Goal: Task Accomplishment & Management: Manage account settings

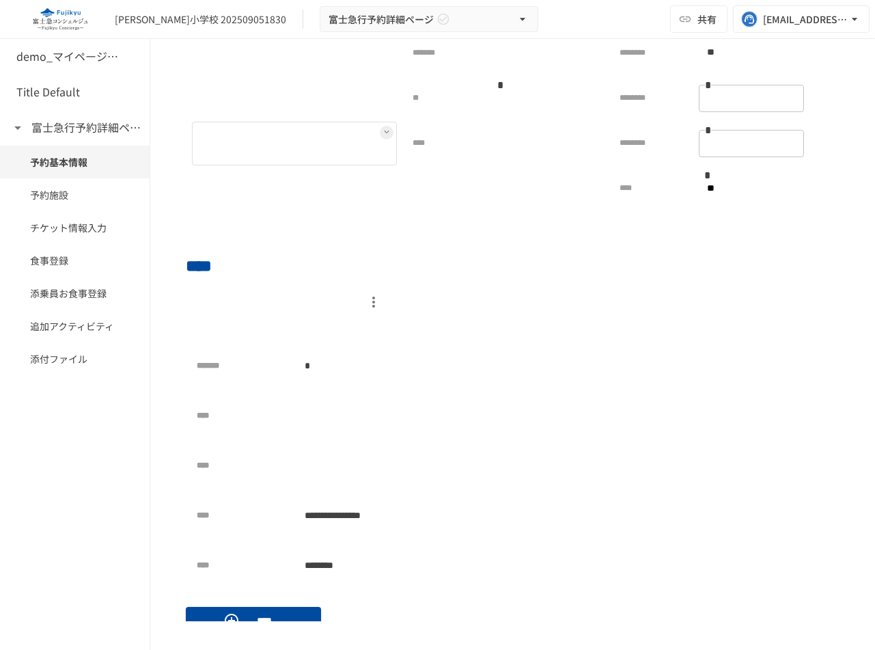
scroll to position [344, 0]
click at [344, 372] on div "*" at bounding box center [341, 364] width 89 height 28
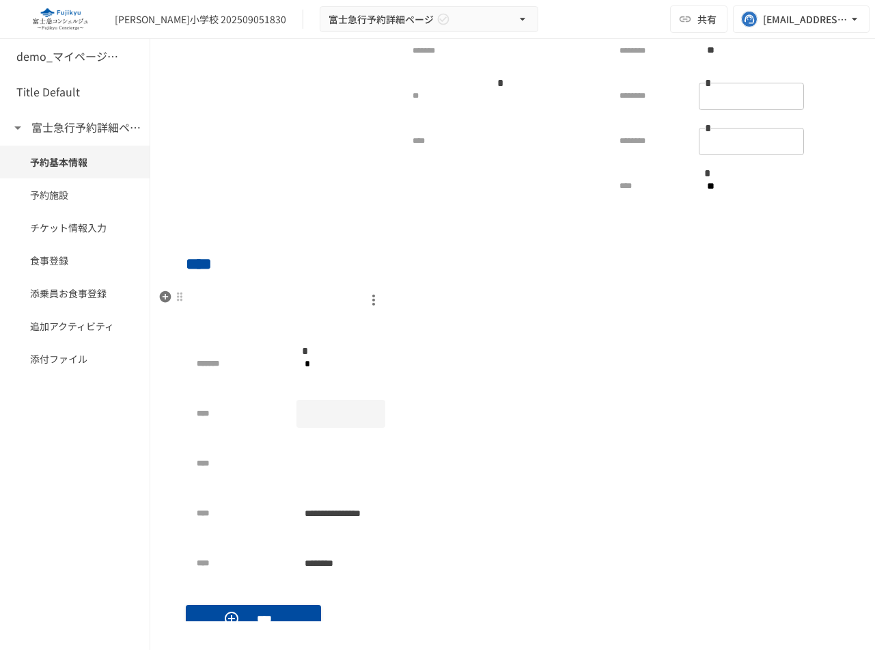
click at [349, 413] on div at bounding box center [341, 414] width 89 height 28
click at [353, 446] on div "**********" at bounding box center [291, 464] width 189 height 228
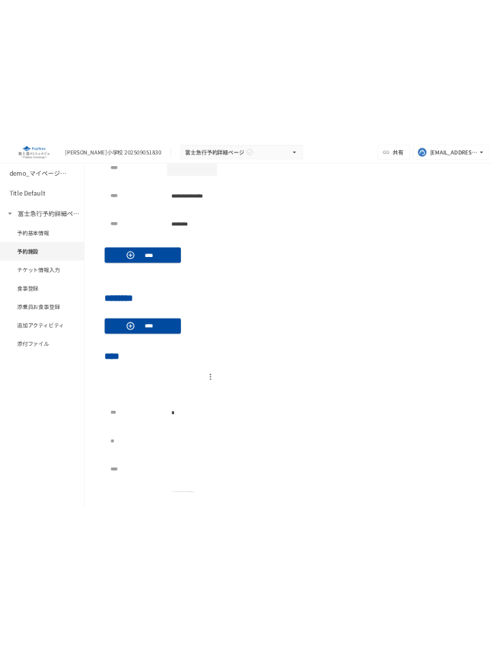
scroll to position [860, 0]
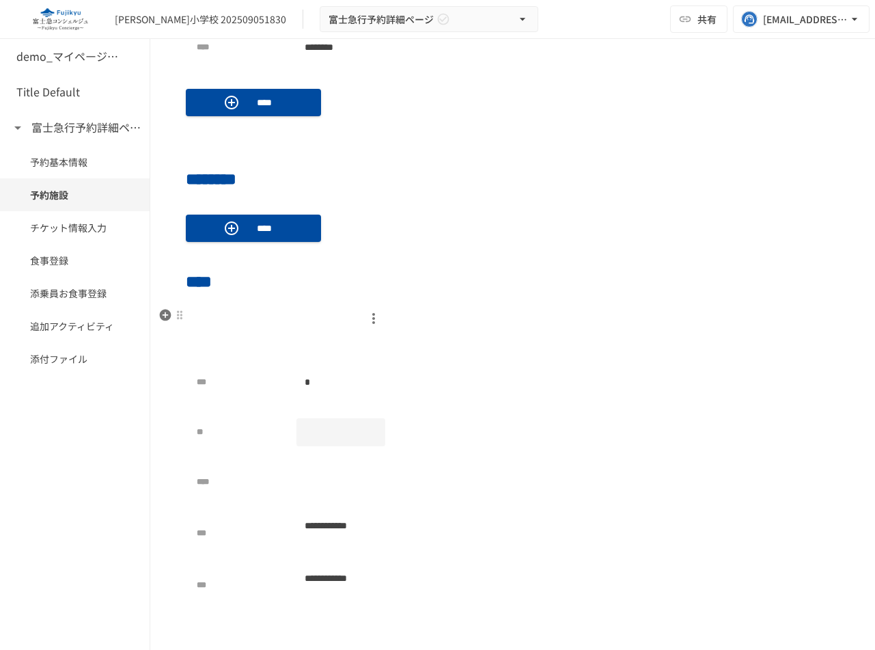
click at [323, 427] on div at bounding box center [341, 432] width 89 height 28
click at [372, 428] on input "*" at bounding box center [341, 432] width 89 height 25
type input "*"
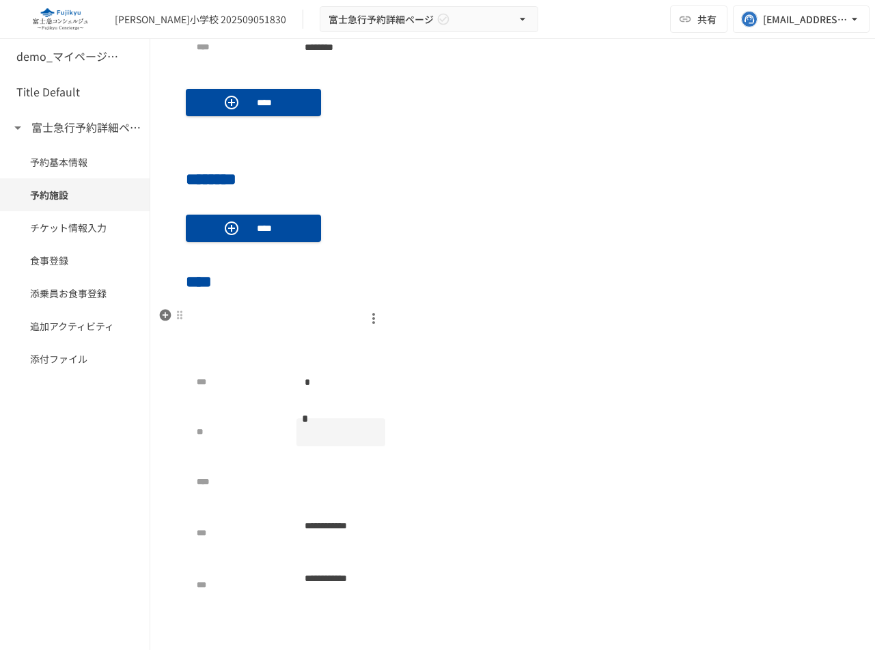
click at [372, 428] on input "*" at bounding box center [341, 432] width 89 height 25
click at [467, 431] on div "**********" at bounding box center [513, 462] width 654 height 310
click at [320, 436] on div at bounding box center [341, 432] width 89 height 28
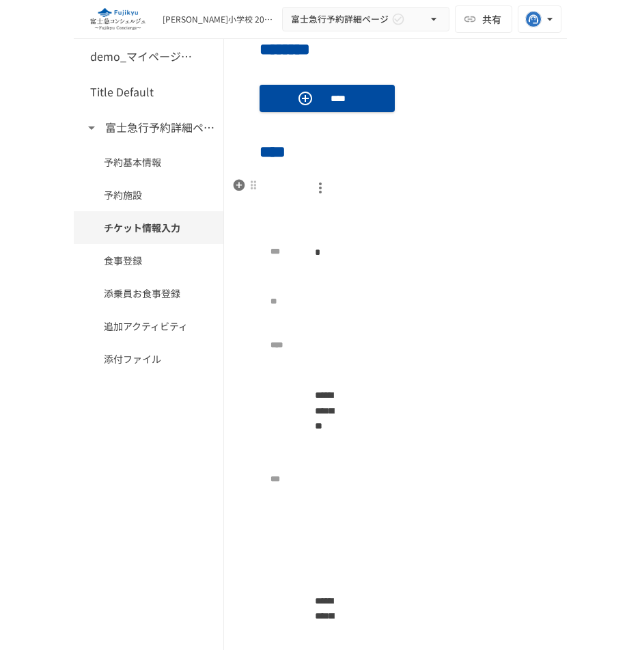
scroll to position [1044, 0]
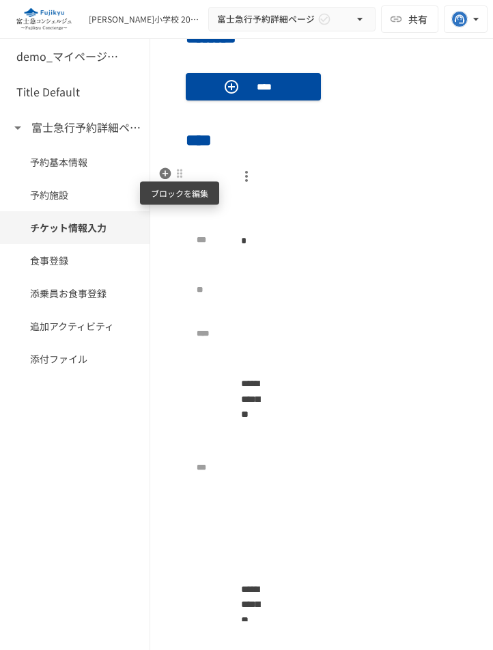
click at [180, 171] on div at bounding box center [179, 173] width 11 height 11
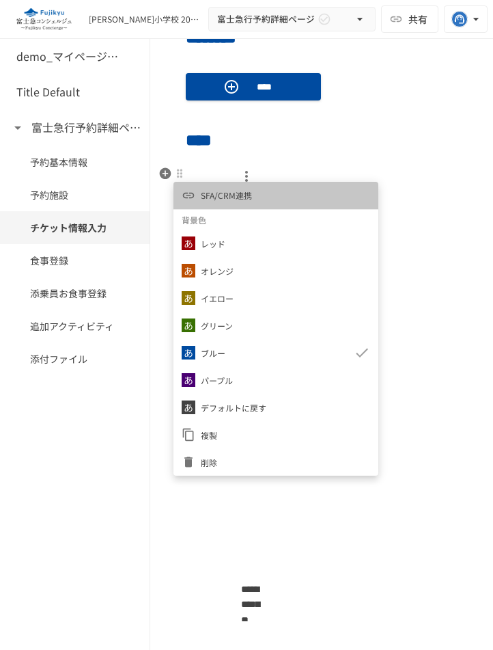
click at [237, 190] on span "SFA/CRM連携" at bounding box center [226, 195] width 51 height 13
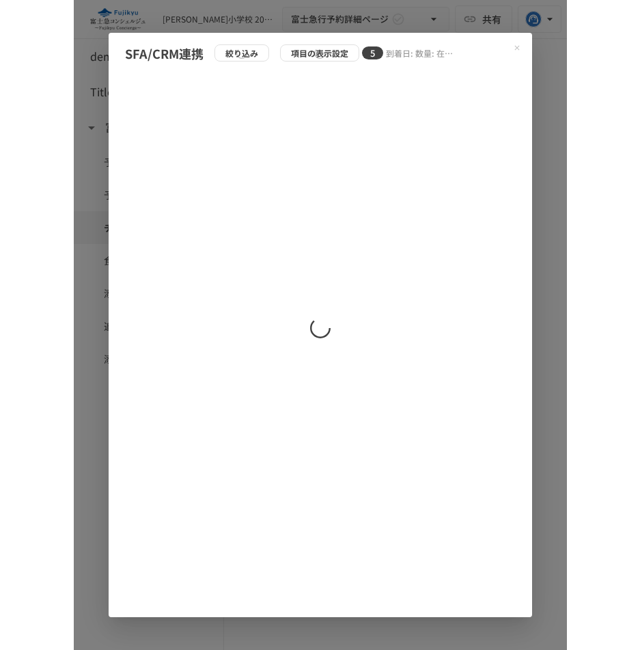
scroll to position [928, 0]
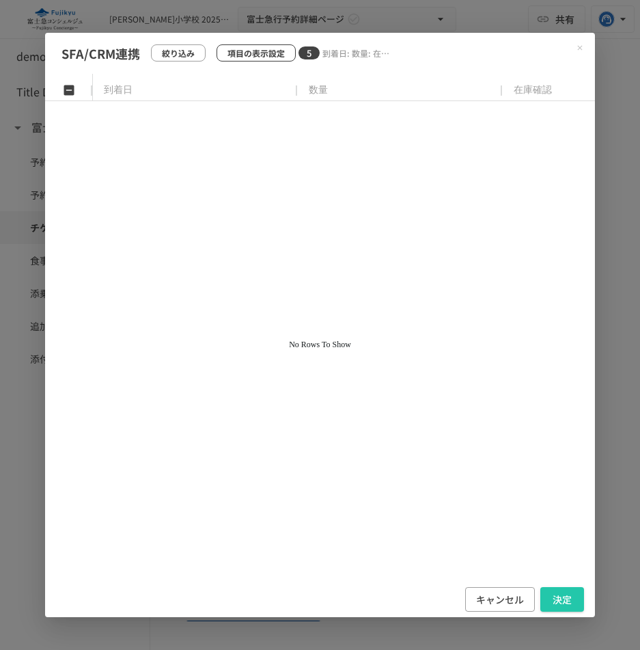
click at [285, 55] on button "項目の表示設定" at bounding box center [256, 52] width 79 height 17
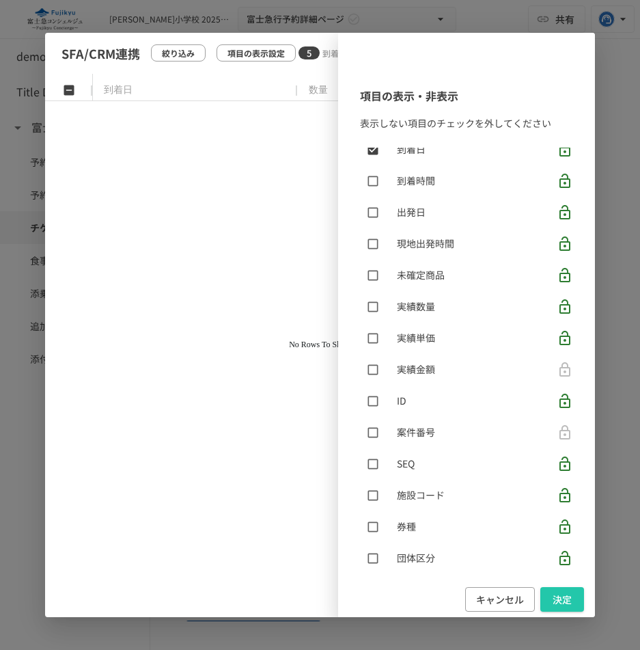
scroll to position [0, 0]
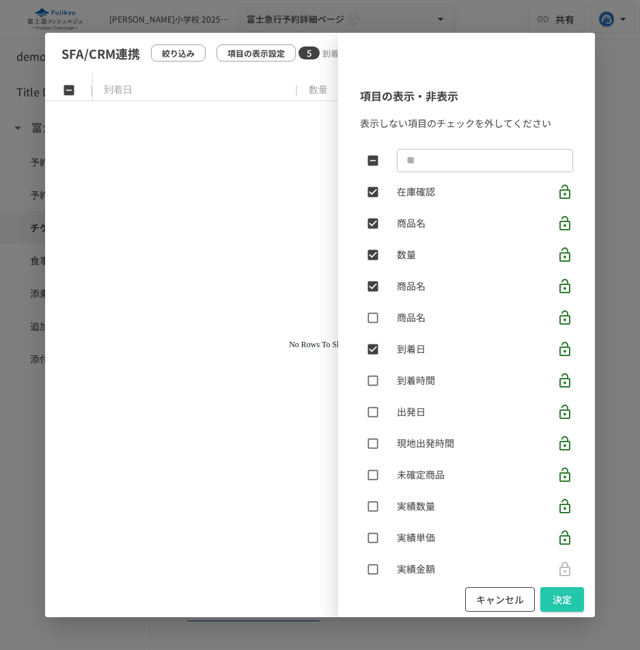
click at [493, 609] on button "キャンセル" at bounding box center [500, 599] width 70 height 25
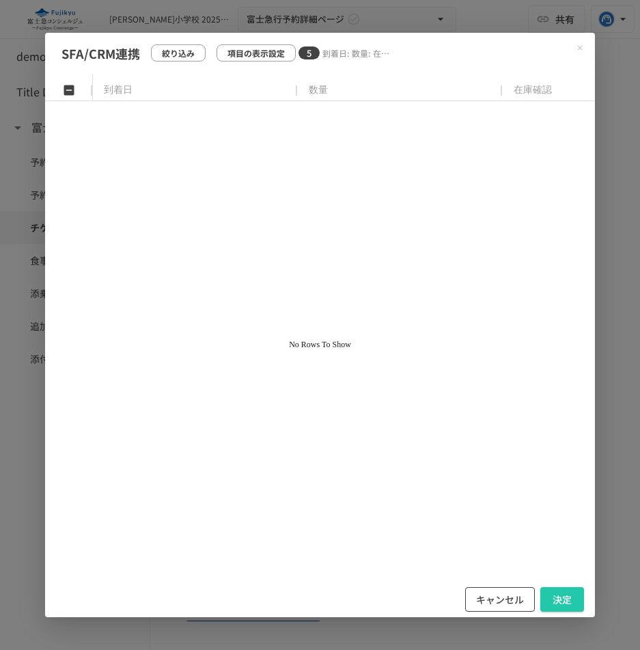
click at [500, 601] on button "キャンセル" at bounding box center [500, 599] width 70 height 25
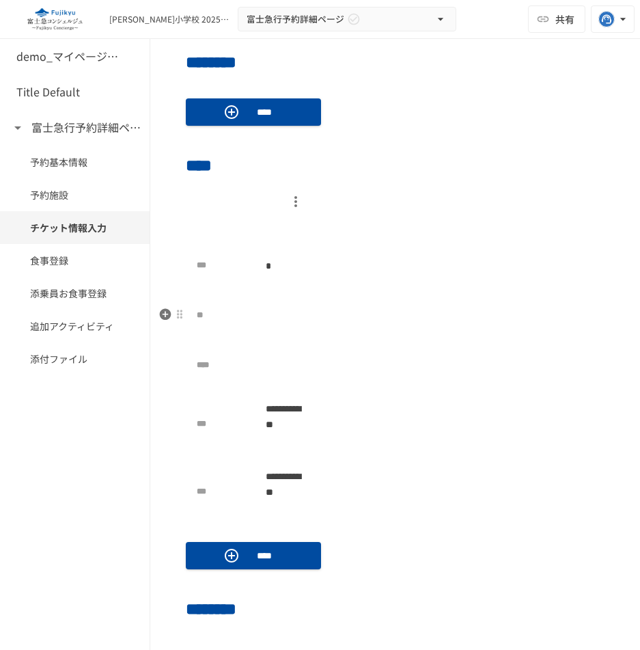
scroll to position [897, 0]
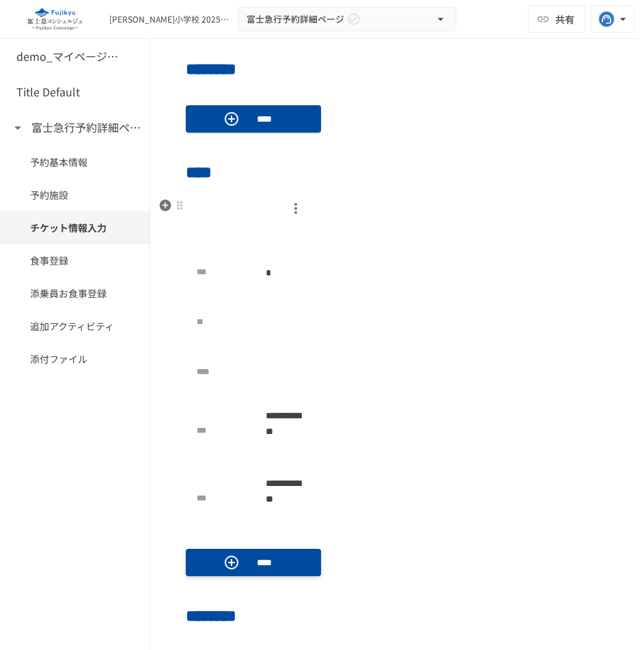
click at [267, 562] on p "****" at bounding box center [264, 562] width 38 height 15
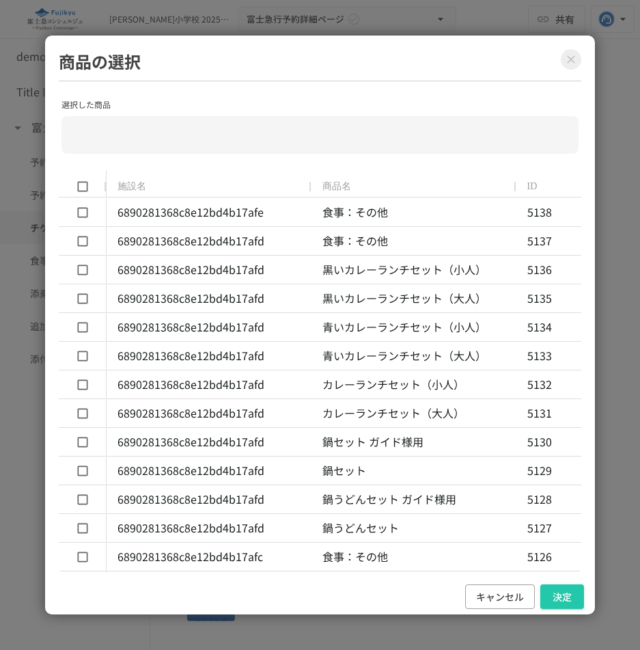
click at [573, 59] on icon "Close modal" at bounding box center [571, 60] width 14 height 14
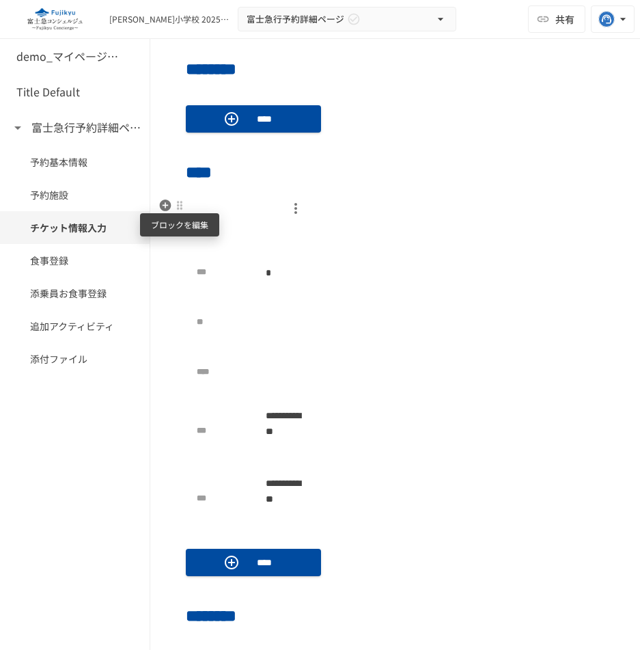
click at [180, 206] on div at bounding box center [179, 205] width 11 height 11
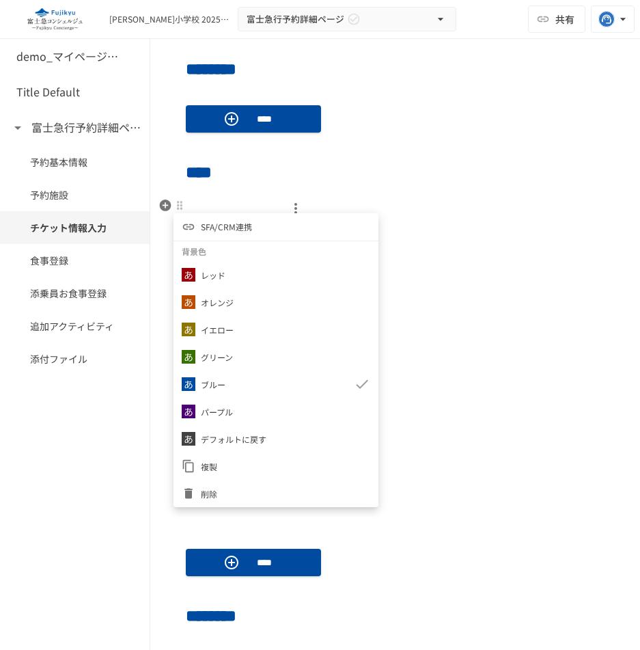
click at [511, 234] on div at bounding box center [320, 325] width 640 height 650
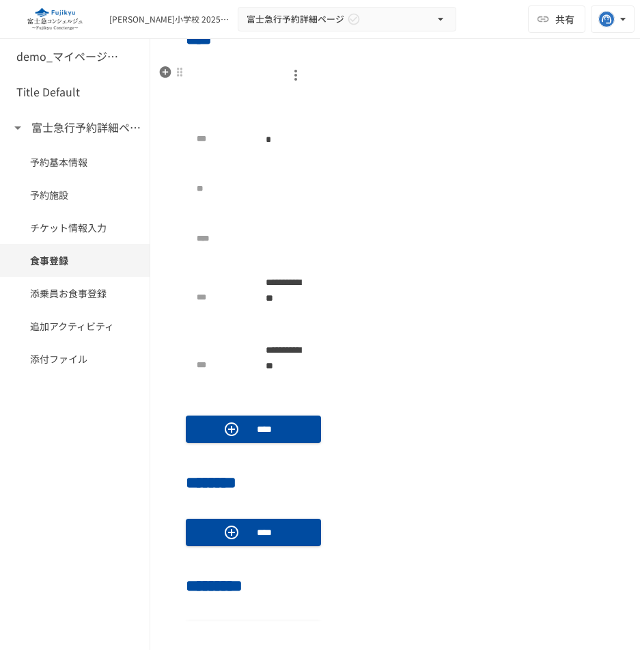
scroll to position [1031, 0]
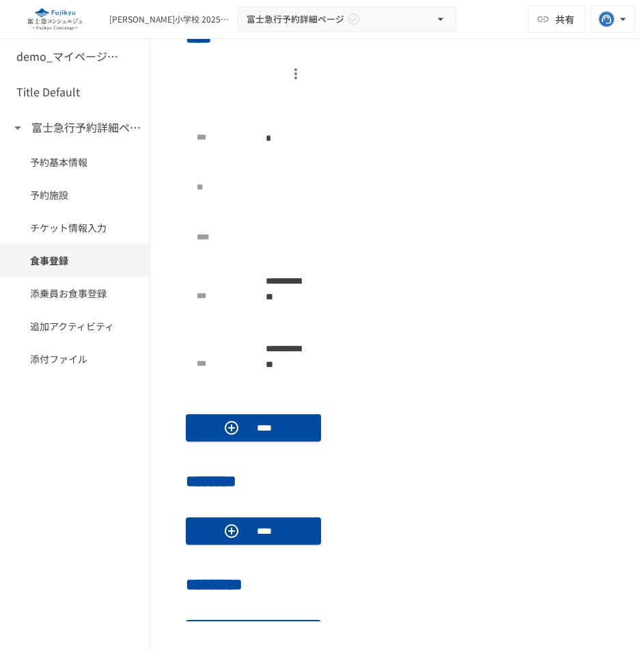
click at [580, 238] on div "**********" at bounding box center [395, 232] width 419 height 341
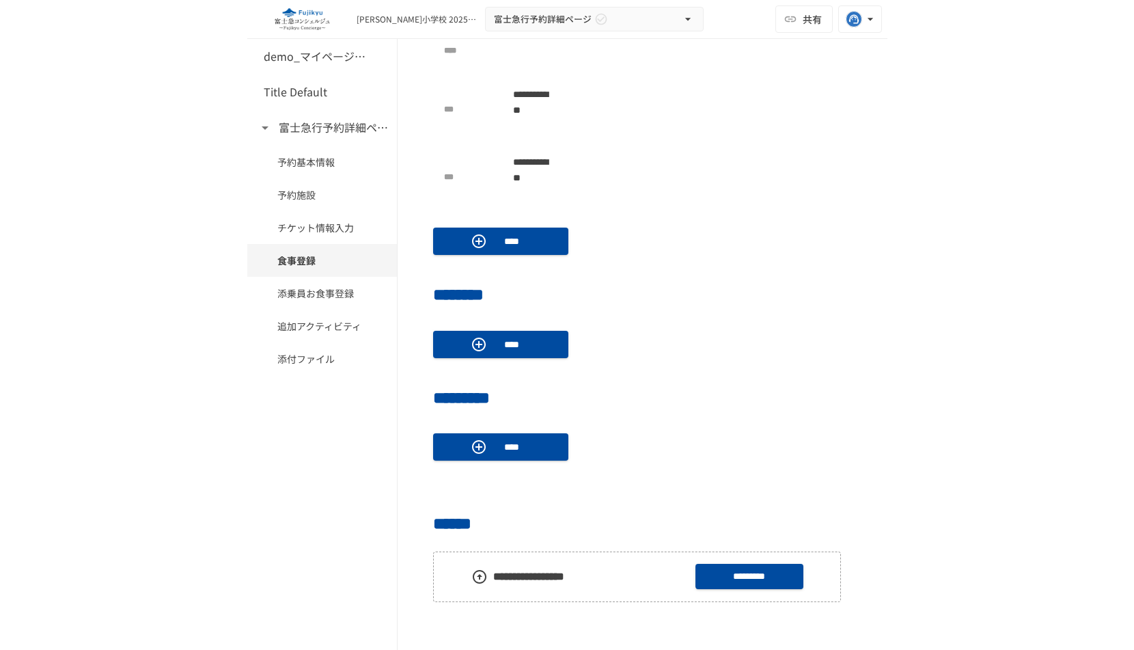
scroll to position [1221, 0]
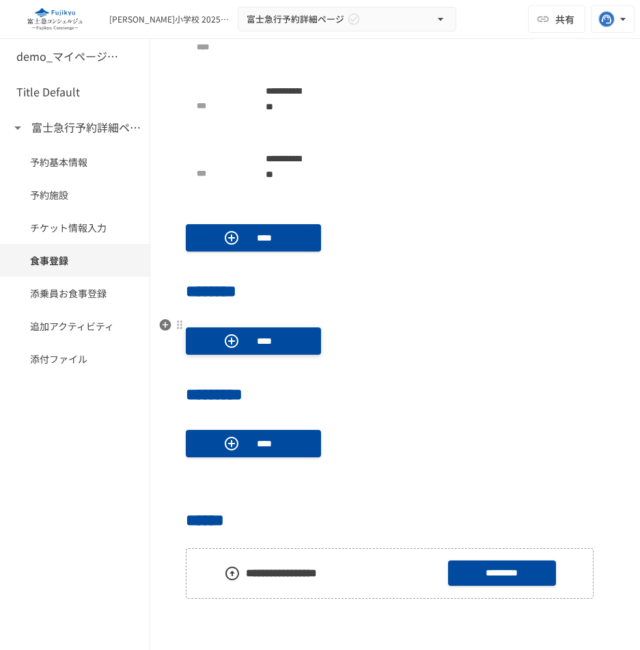
click at [266, 345] on p "****" at bounding box center [264, 340] width 38 height 15
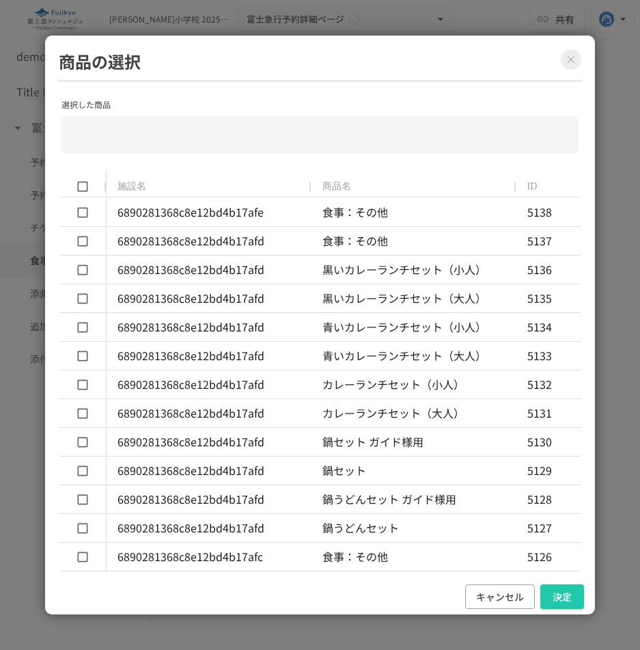
click at [573, 55] on icon "Close modal" at bounding box center [571, 60] width 14 height 14
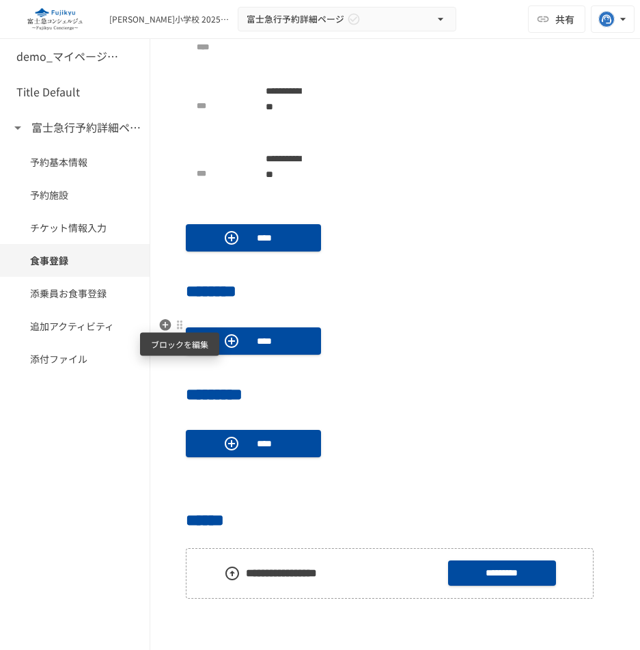
click at [178, 327] on div at bounding box center [179, 324] width 11 height 11
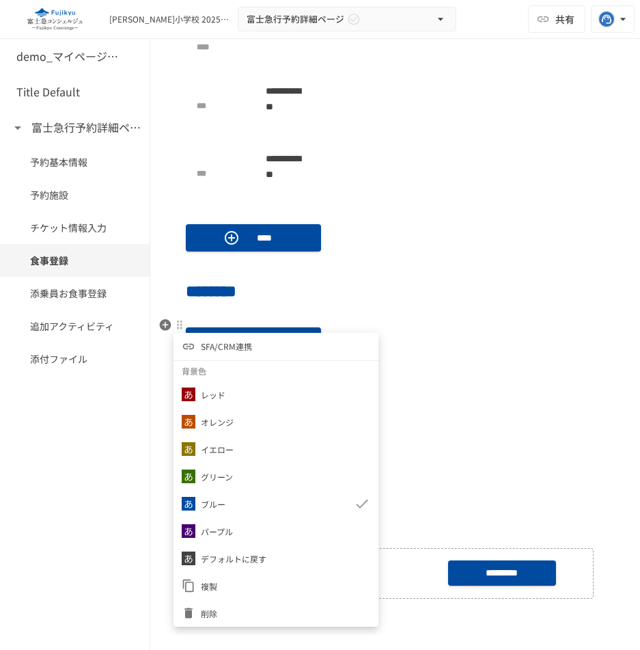
click at [217, 340] on span "SFA/CRM連携" at bounding box center [226, 346] width 51 height 13
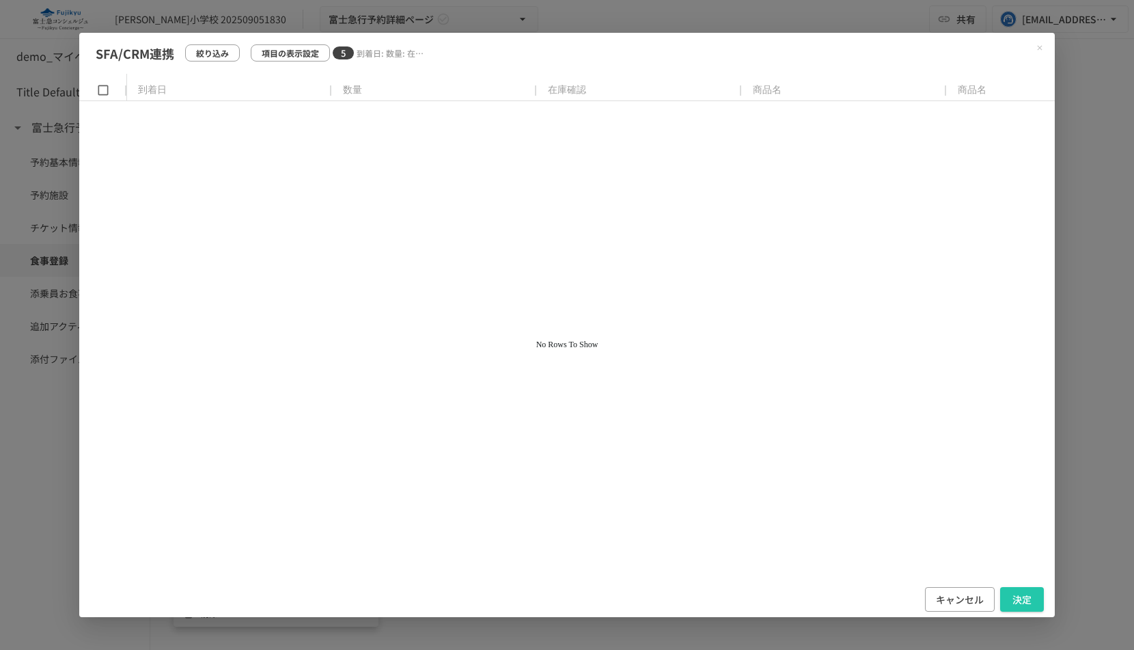
scroll to position [1335, 0]
click at [875, 601] on button "キャンセル" at bounding box center [960, 599] width 70 height 25
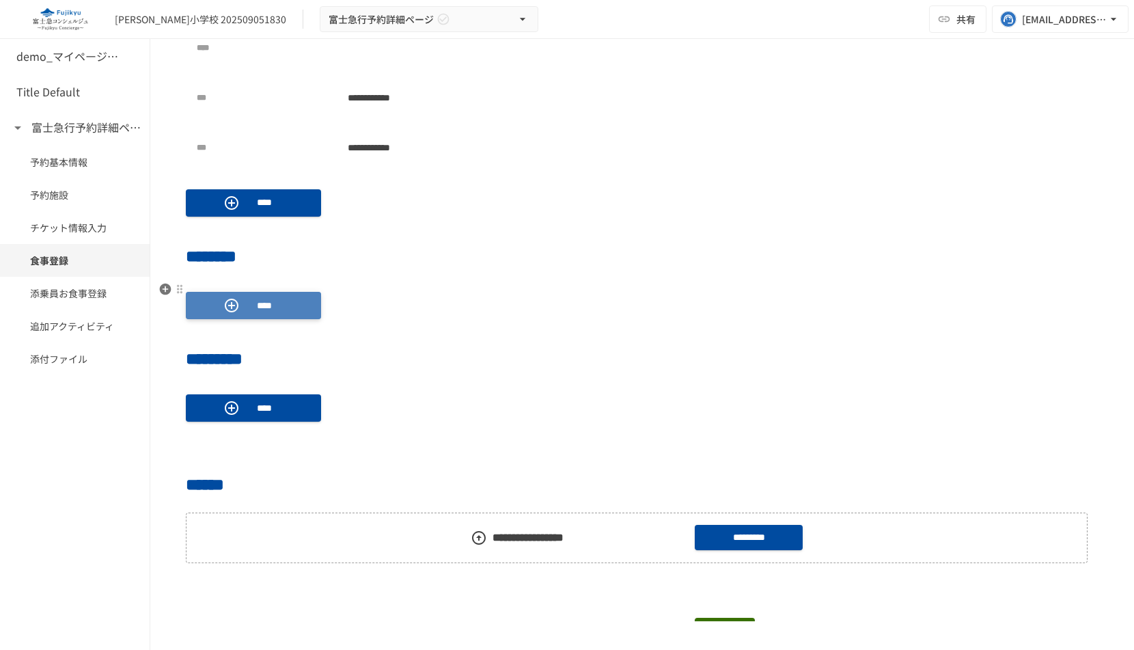
click at [251, 305] on p "****" at bounding box center [264, 305] width 38 height 15
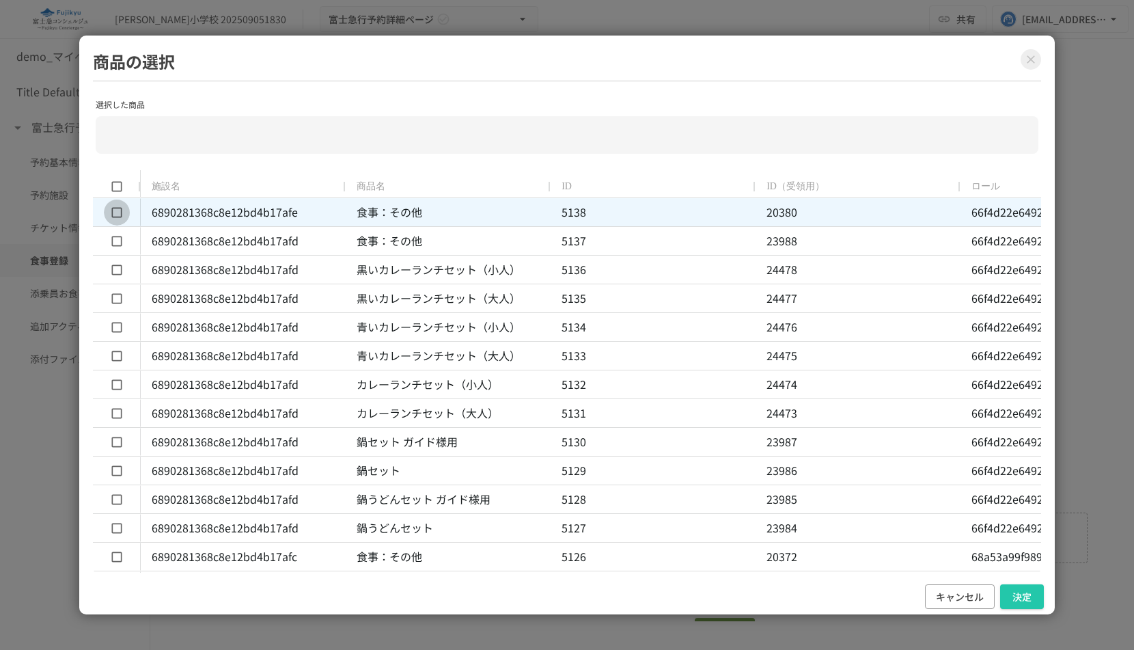
type input "**********"
click at [875, 596] on div "68a53a99f9898d28e3eaf21b" at bounding box center [1043, 581] width 142 height 31
click at [875, 599] on button "決定" at bounding box center [1022, 596] width 44 height 25
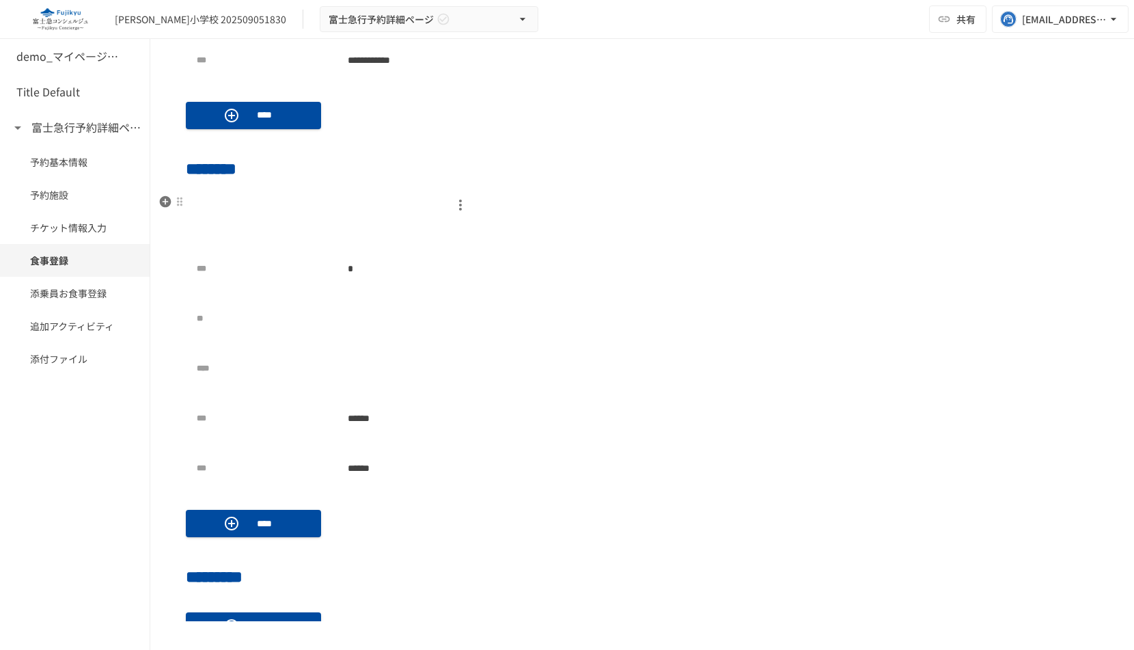
scroll to position [1434, 0]
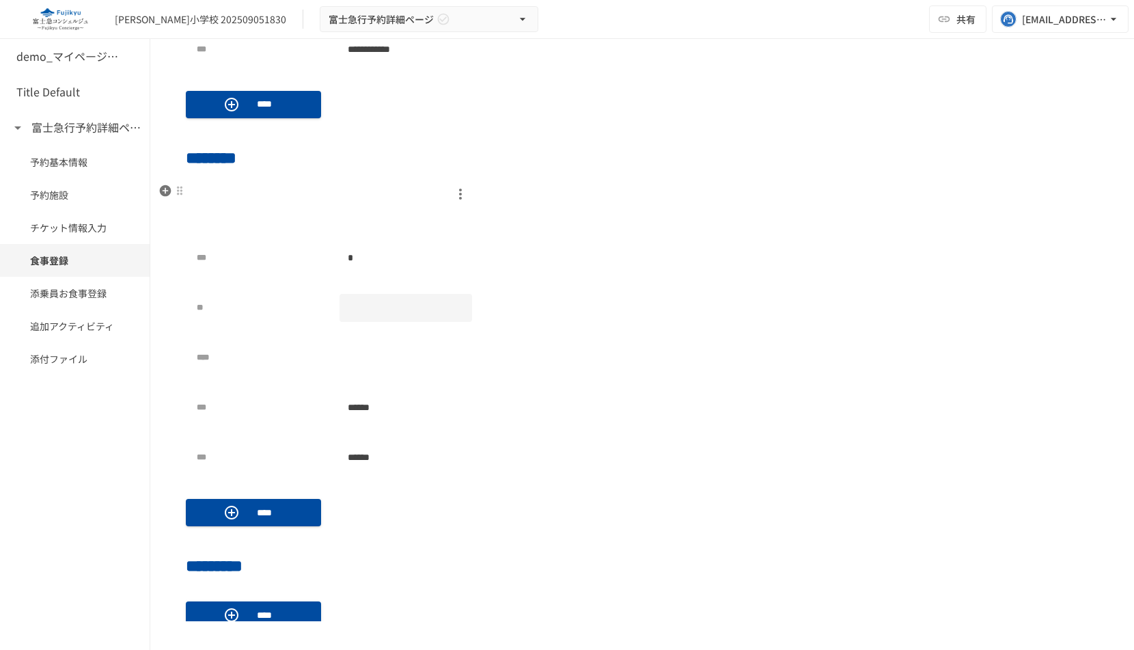
click at [370, 316] on div at bounding box center [406, 308] width 132 height 28
click at [459, 303] on input "*" at bounding box center [406, 307] width 132 height 25
type input "*"
click at [459, 303] on input "*" at bounding box center [406, 307] width 132 height 25
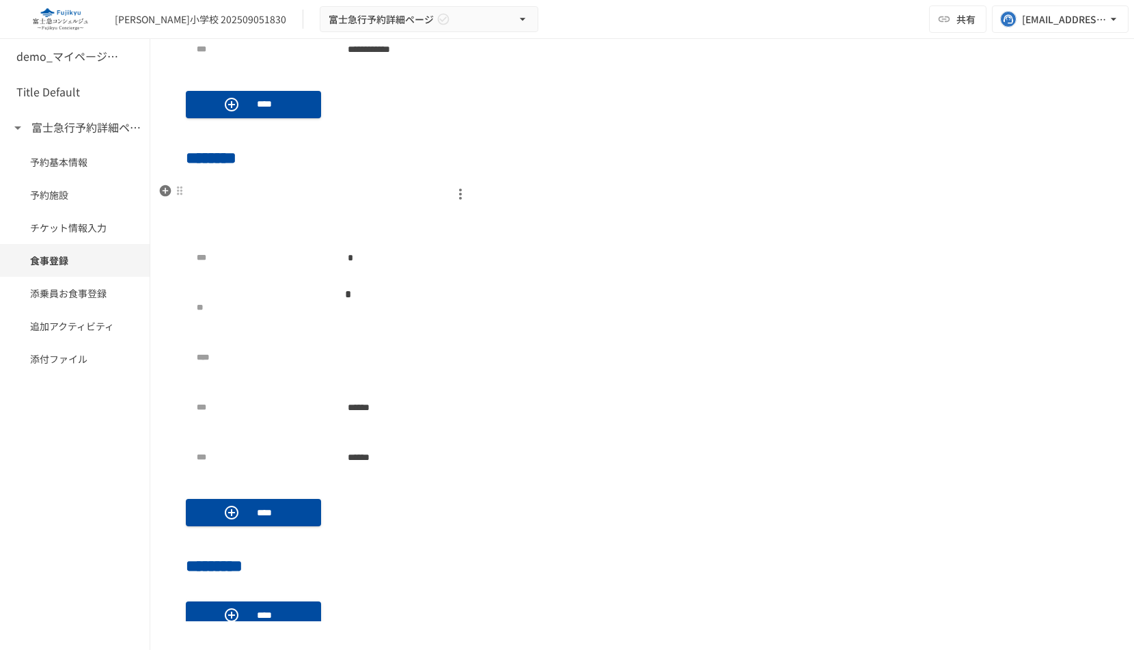
click at [540, 312] on div "*** * ** * * **** *** ****** *** ******" at bounding box center [642, 334] width 913 height 305
click at [394, 259] on div "*" at bounding box center [406, 258] width 132 height 28
click at [458, 260] on icon "Choose date" at bounding box center [457, 257] width 12 height 14
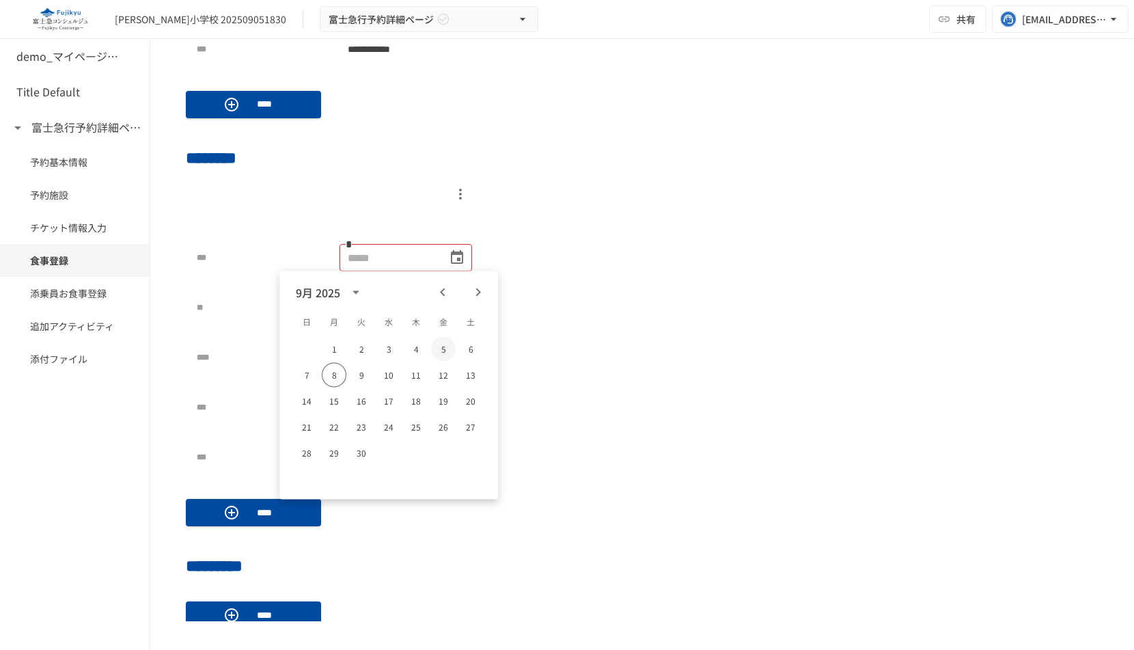
click at [454, 345] on button "5" at bounding box center [443, 349] width 25 height 25
click at [547, 335] on div "*** * ** **** *** ****** *** ******" at bounding box center [642, 334] width 913 height 305
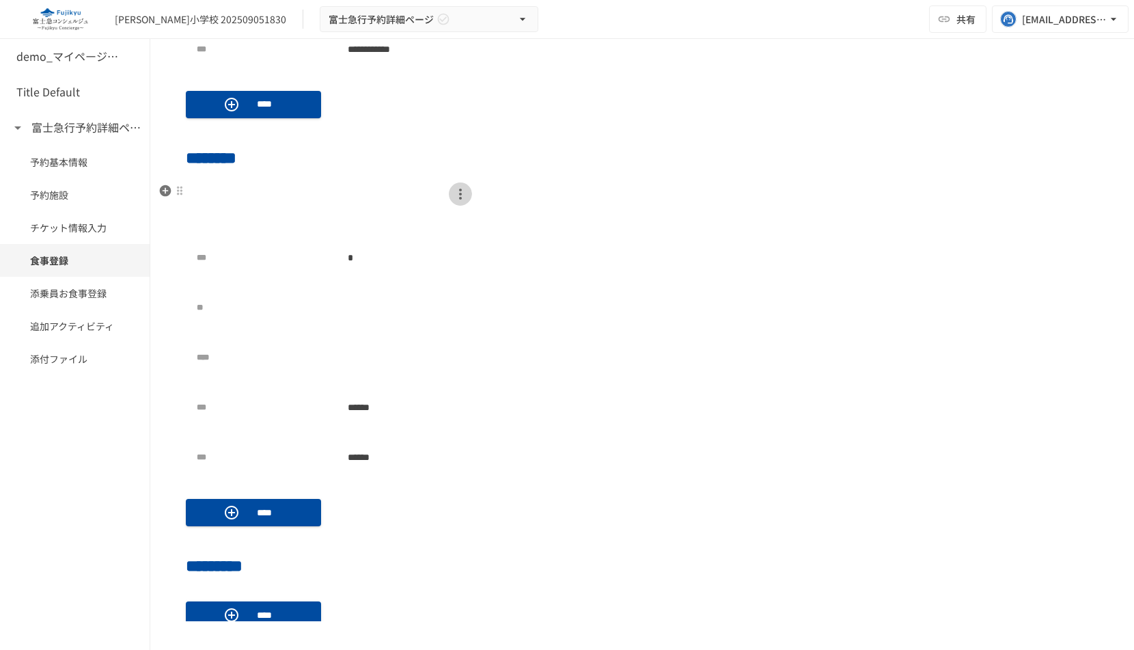
click at [454, 194] on icon "button" at bounding box center [460, 194] width 16 height 16
click at [475, 222] on p "削除" at bounding box center [468, 221] width 16 height 13
click at [461, 198] on icon "button" at bounding box center [460, 194] width 3 height 11
click at [469, 228] on li "削除" at bounding box center [468, 220] width 38 height 21
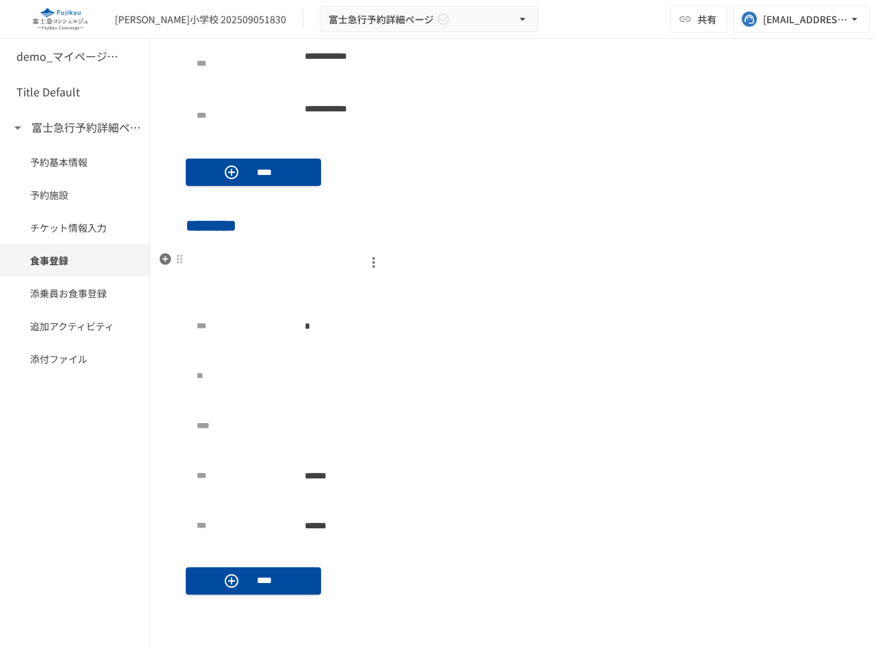
scroll to position [1330, 0]
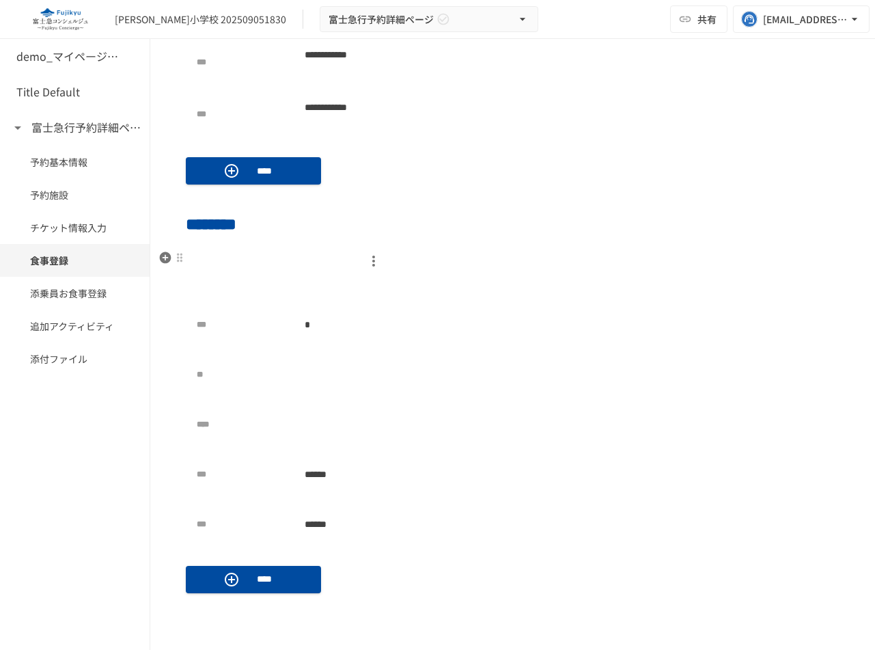
click at [370, 262] on icon "button" at bounding box center [374, 261] width 16 height 16
click at [290, 287] on div at bounding box center [437, 325] width 875 height 650
click at [177, 258] on div at bounding box center [179, 257] width 11 height 11
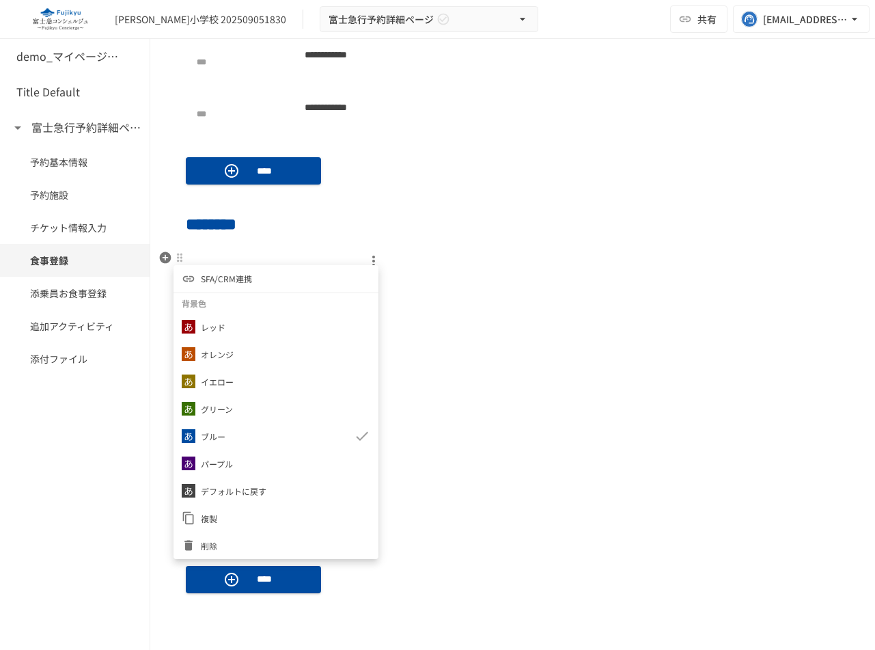
click at [414, 384] on div at bounding box center [437, 325] width 875 height 650
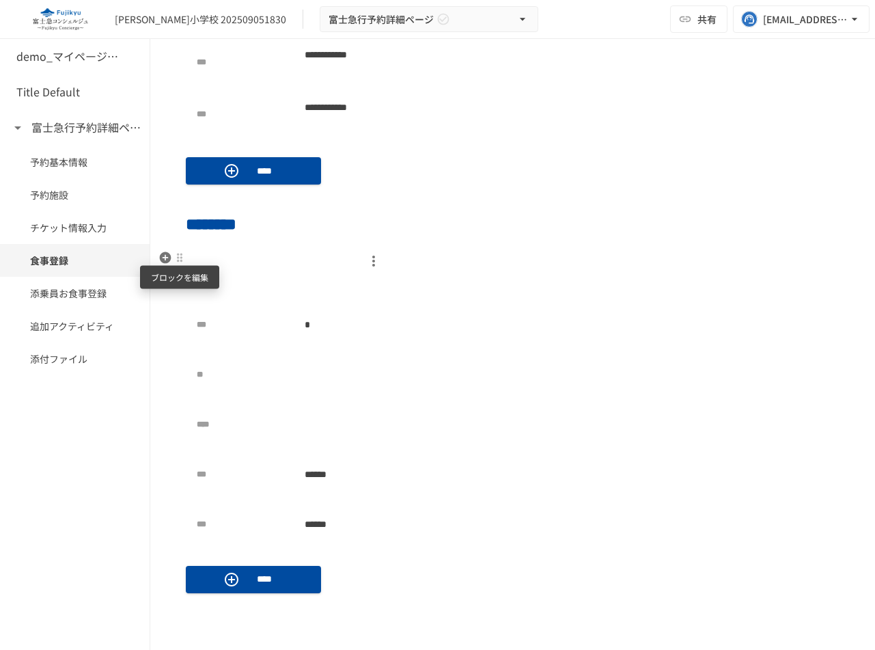
click at [174, 256] on div at bounding box center [179, 257] width 11 height 11
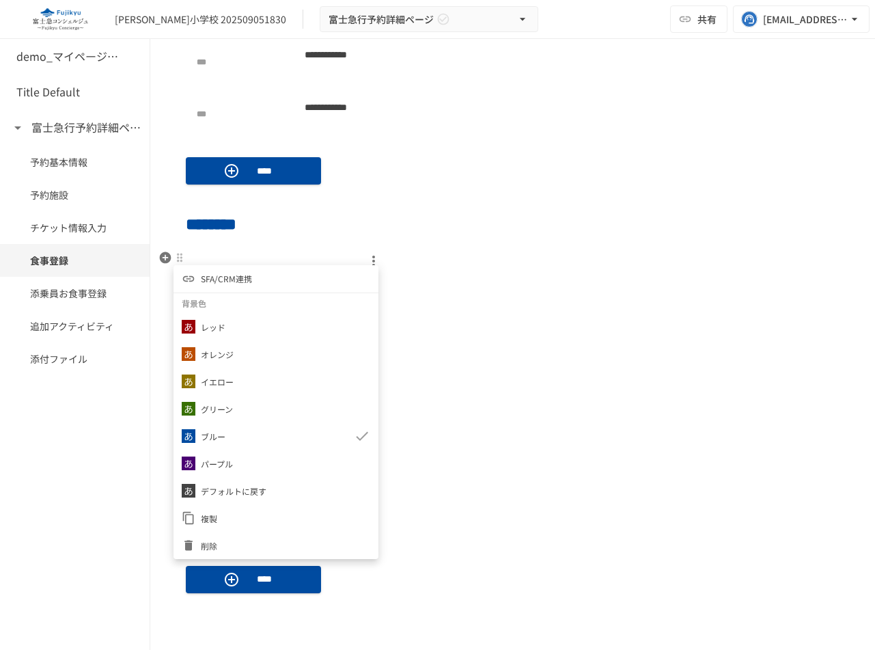
click at [215, 273] on span "SFA/CRM連携" at bounding box center [226, 278] width 51 height 13
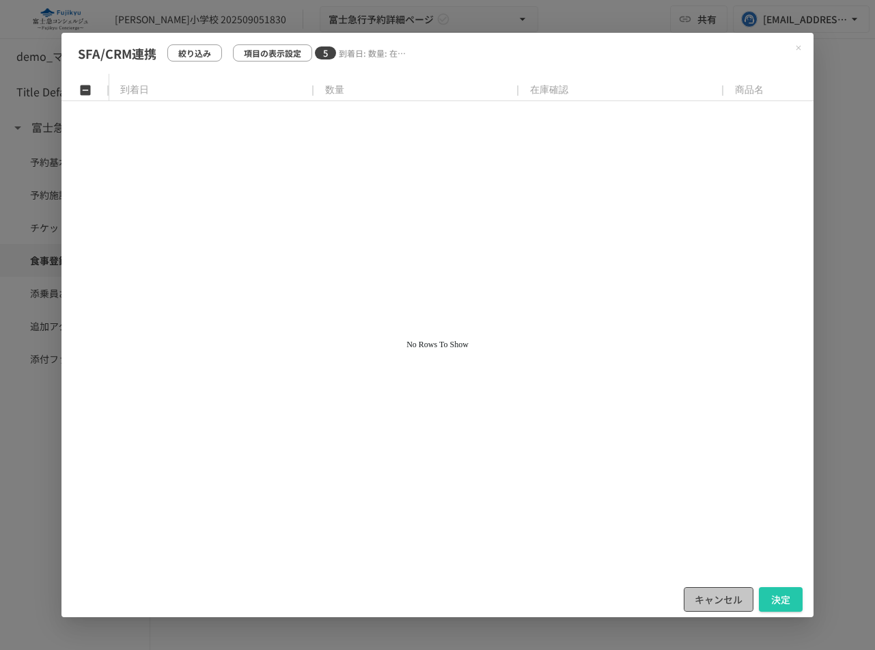
click at [699, 593] on button "キャンセル" at bounding box center [719, 599] width 70 height 25
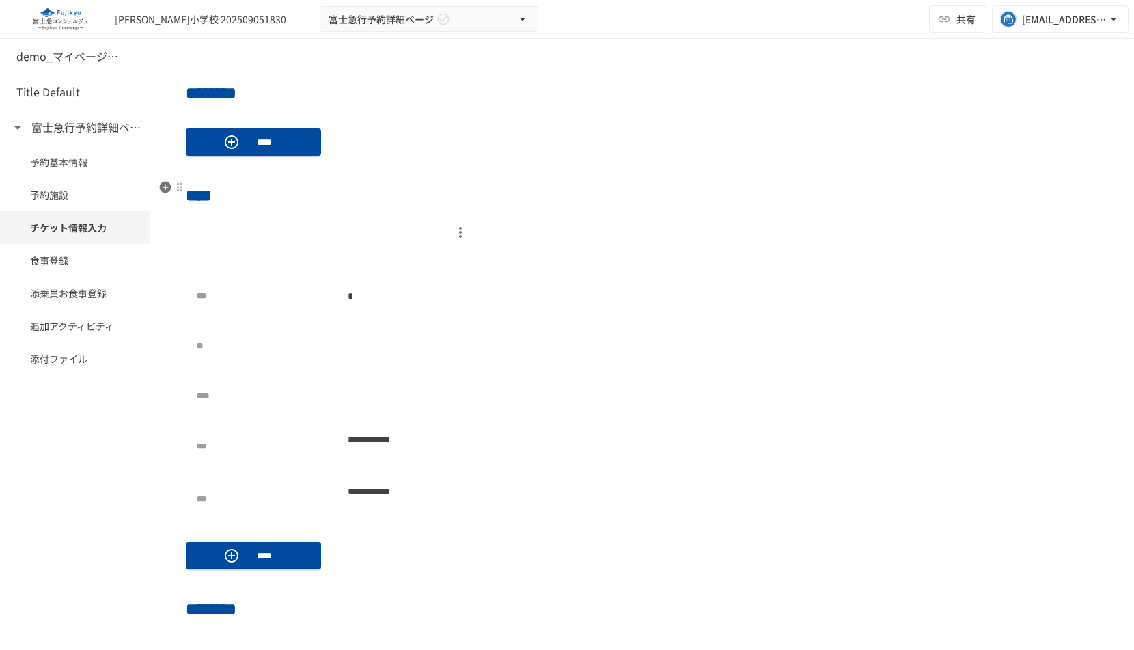
scroll to position [1029, 0]
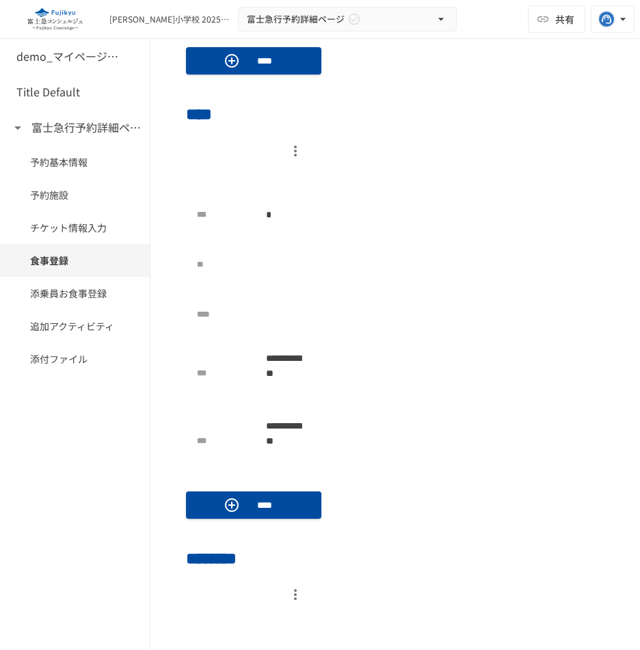
scroll to position [953, 0]
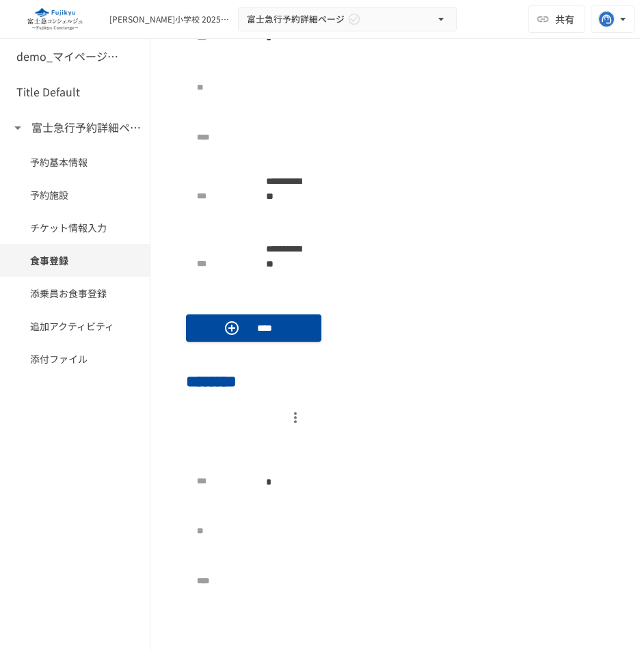
scroll to position [1321, 0]
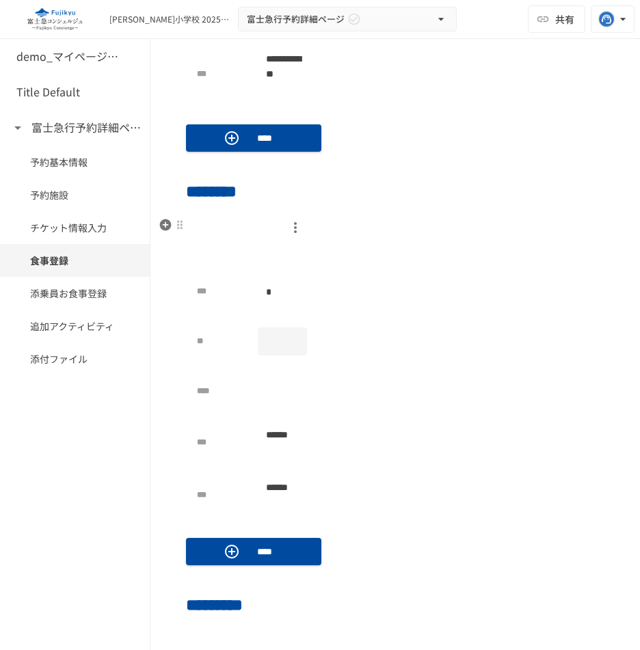
click at [273, 344] on div at bounding box center [283, 341] width 50 height 28
click at [292, 338] on input "*" at bounding box center [283, 341] width 50 height 25
type input "*"
click at [292, 338] on input "*" at bounding box center [283, 341] width 50 height 25
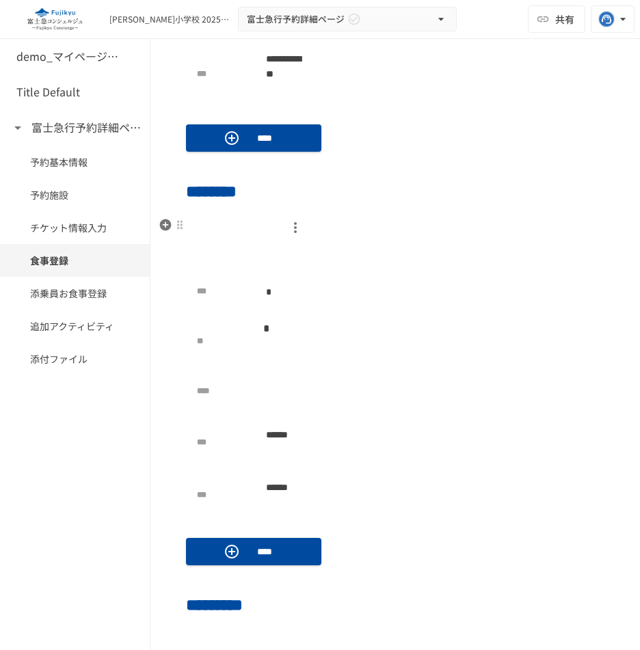
click at [378, 342] on div "*** * ** * * **** *** ****** *** ******" at bounding box center [395, 371] width 418 height 310
click at [178, 229] on div at bounding box center [179, 224] width 11 height 11
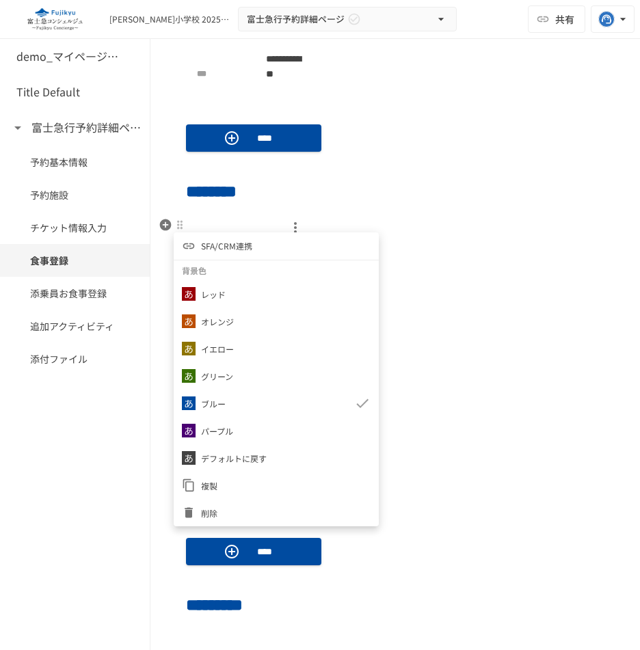
click at [270, 247] on li "SFA/CRM連携" at bounding box center [276, 245] width 205 height 27
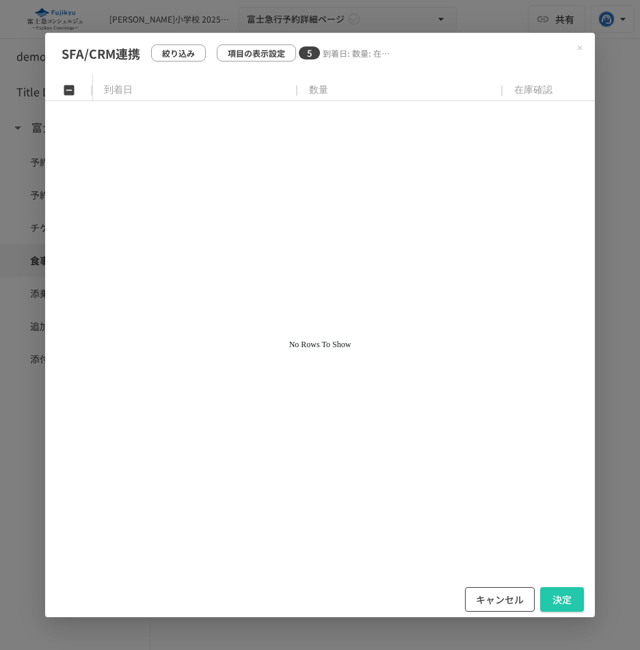
click at [484, 597] on button "キャンセル" at bounding box center [500, 599] width 70 height 25
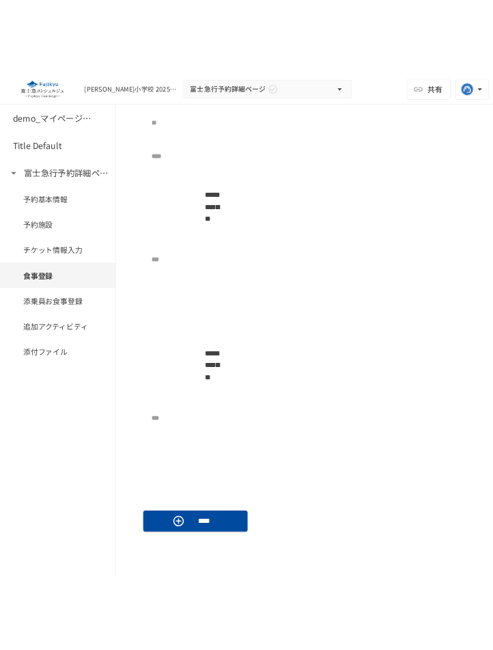
scroll to position [1574, 0]
